Goal: Task Accomplishment & Management: Manage account settings

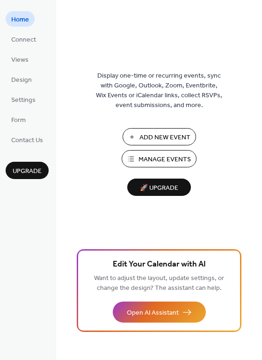
click at [129, 156] on button "Manage Events" at bounding box center [159, 158] width 75 height 17
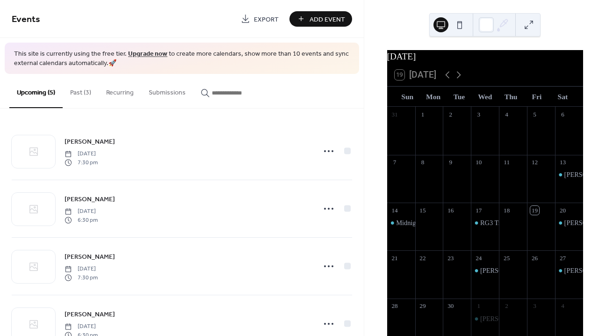
click at [76, 90] on button "Past (3)" at bounding box center [81, 90] width 36 height 33
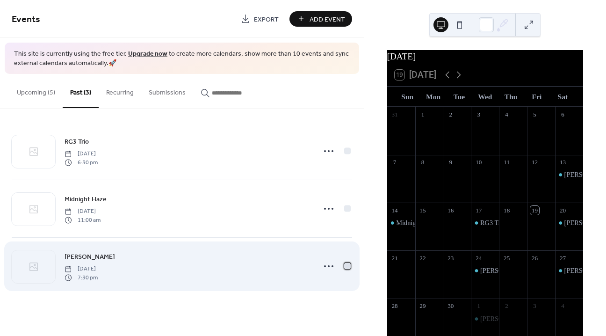
click at [348, 267] on div at bounding box center [347, 266] width 7 height 7
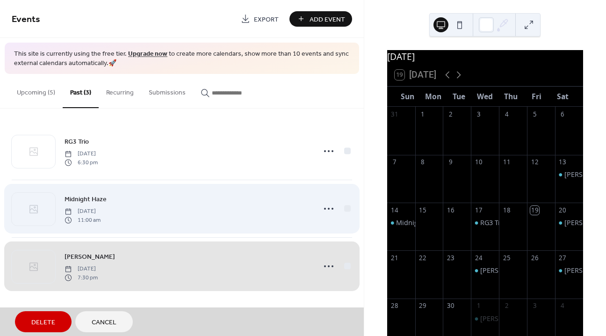
click at [347, 210] on div "Midnight Haze [DATE] 11:00 am" at bounding box center [182, 209] width 341 height 58
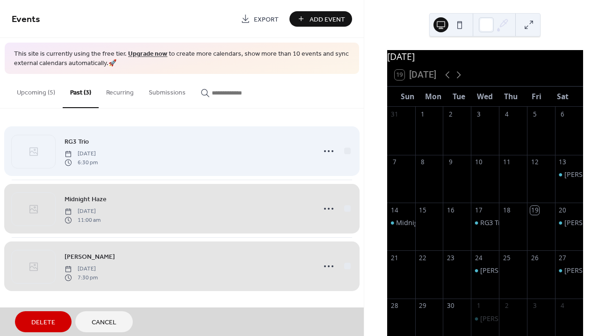
click at [349, 152] on div "RG3 Trio [DATE] 6:30 pm" at bounding box center [182, 151] width 341 height 57
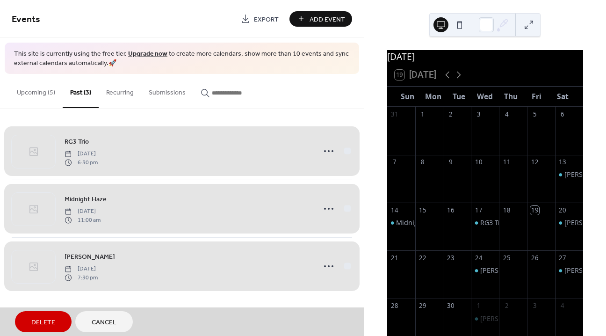
click at [41, 318] on span "Delete" at bounding box center [43, 323] width 24 height 10
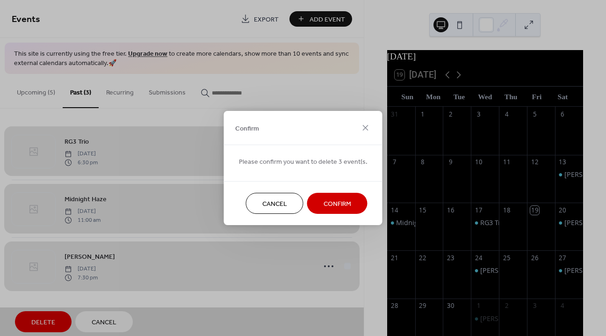
click at [333, 203] on span "Confirm" at bounding box center [338, 204] width 28 height 10
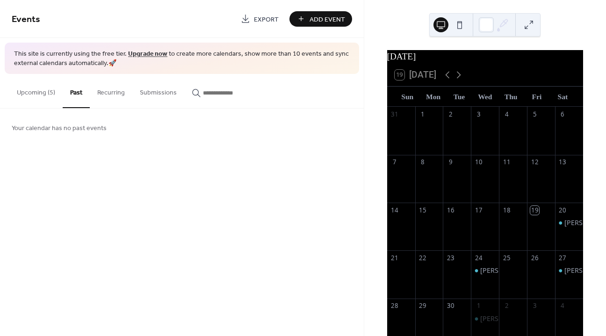
click at [48, 94] on button "Upcoming (5)" at bounding box center [35, 90] width 53 height 33
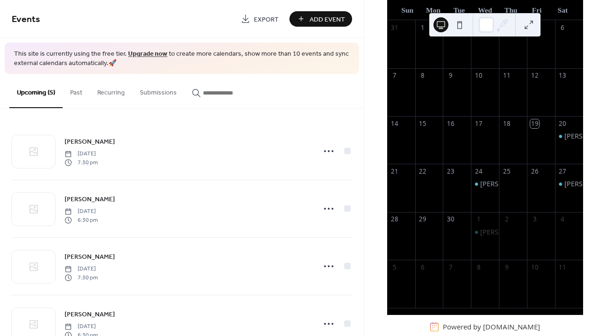
scroll to position [88, 0]
